Goal: Find specific page/section: Find specific page/section

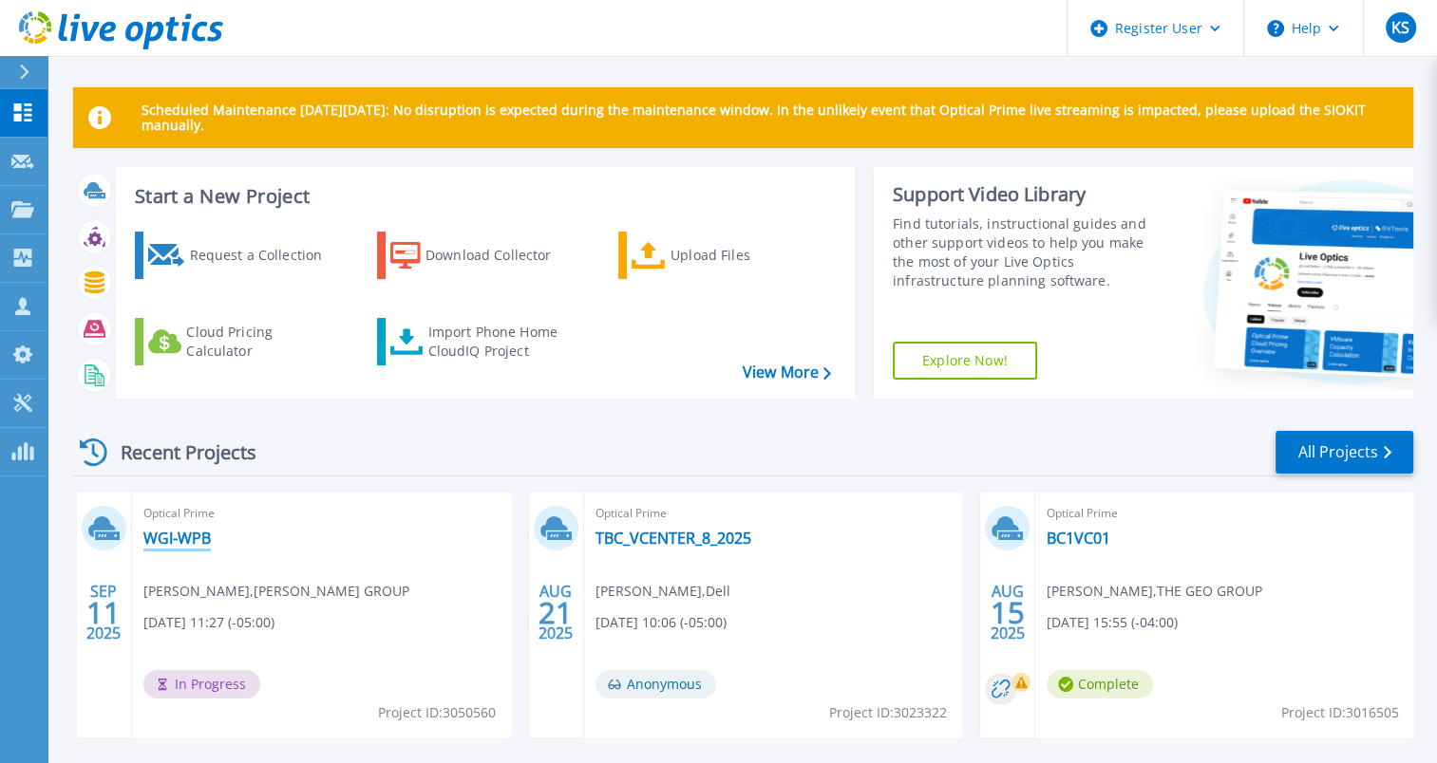
click at [173, 536] on link "WGI-WPB" at bounding box center [176, 538] width 67 height 19
